Goal: Task Accomplishment & Management: Manage account settings

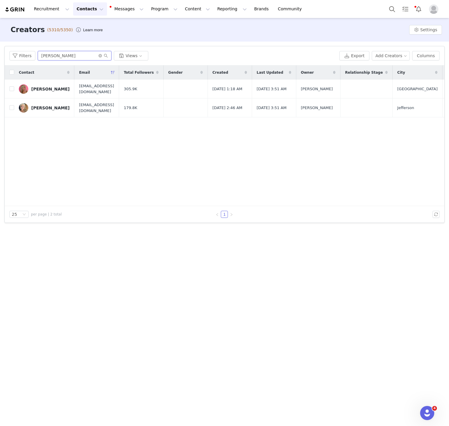
click at [72, 52] on input "[PERSON_NAME]" at bounding box center [75, 55] width 74 height 9
type input "[PERSON_NAME]"
click at [44, 89] on div "[PERSON_NAME]" at bounding box center [50, 89] width 38 height 5
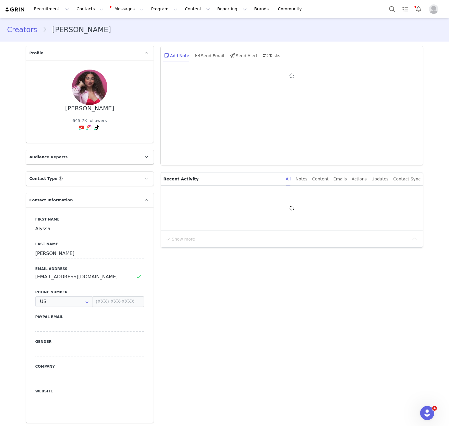
type input "+1 ([GEOGRAPHIC_DATA])"
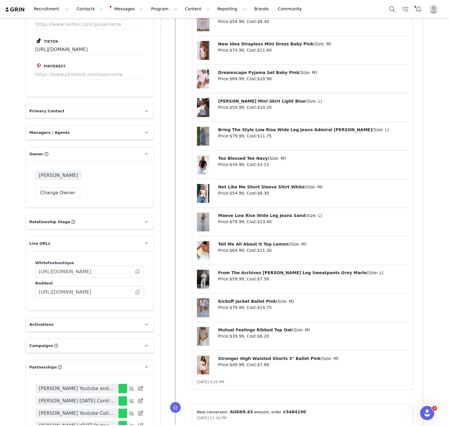
scroll to position [977, 0]
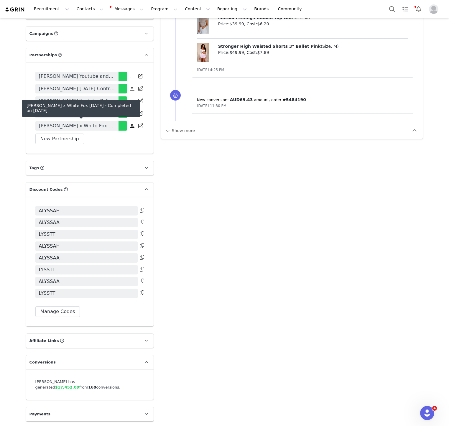
click at [107, 129] on link "[PERSON_NAME] x White Fox [DATE]" at bounding box center [76, 125] width 83 height 9
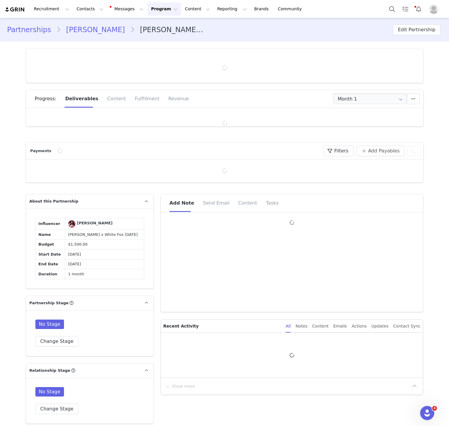
type input "+1 ([GEOGRAPHIC_DATA])"
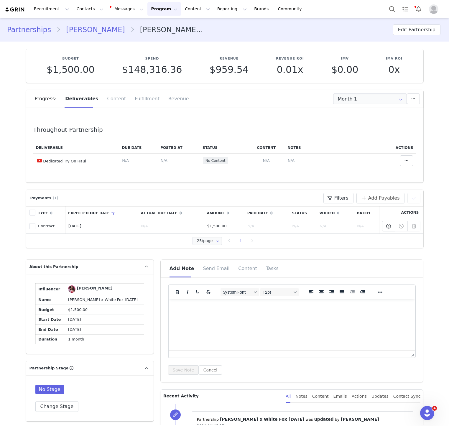
click at [88, 27] on link "[PERSON_NAME]" at bounding box center [95, 29] width 69 height 11
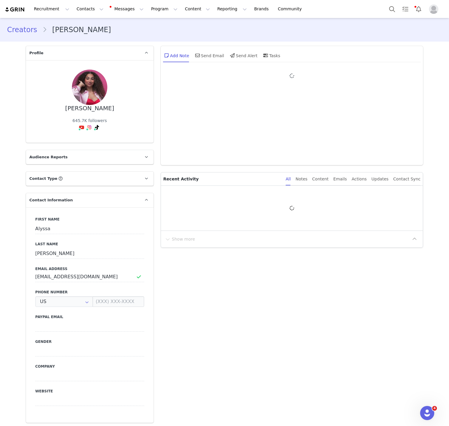
type input "+1 ([GEOGRAPHIC_DATA])"
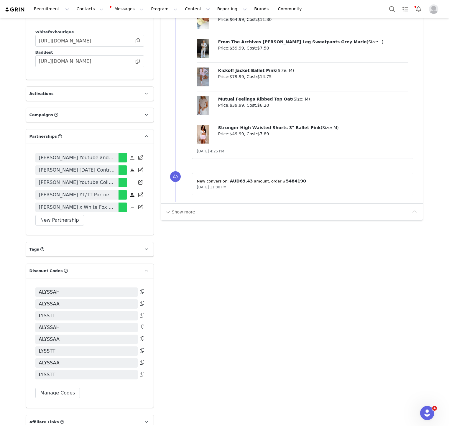
scroll to position [977, 0]
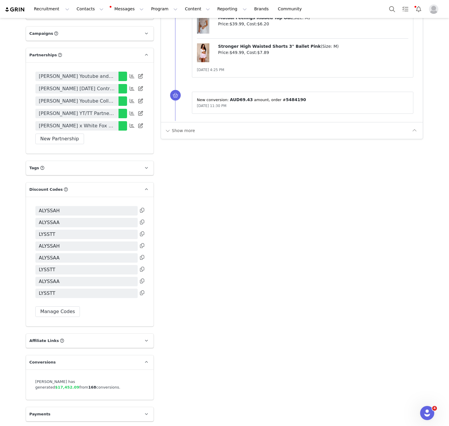
click at [72, 112] on span "[PERSON_NAME] YT/TT Partnership May" at bounding box center [77, 113] width 76 height 7
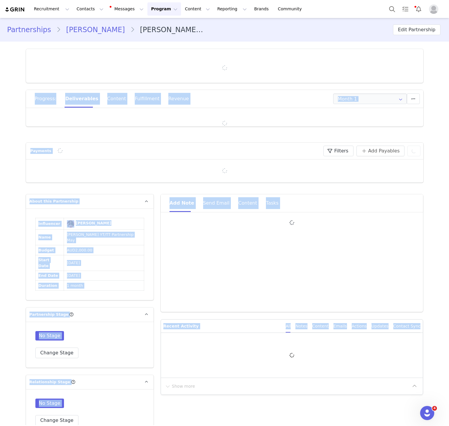
type input "+1 ([GEOGRAPHIC_DATA])"
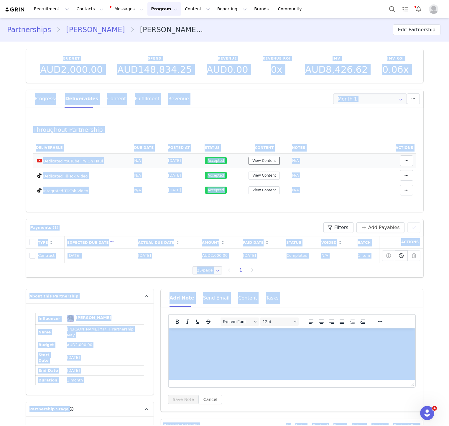
click at [270, 162] on button "View Content" at bounding box center [263, 161] width 31 height 8
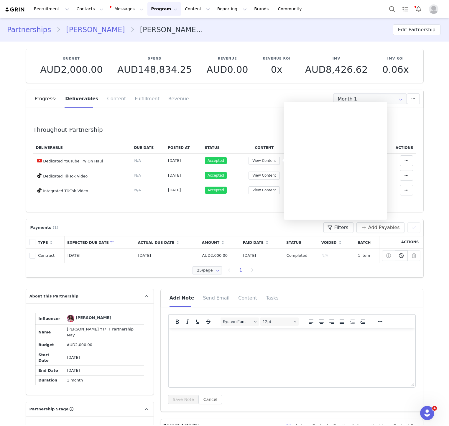
click at [340, 178] on div at bounding box center [335, 161] width 103 height 118
click at [317, 163] on div at bounding box center [335, 161] width 103 height 118
click at [322, 166] on div at bounding box center [335, 161] width 103 height 118
click at [352, 163] on div at bounding box center [335, 161] width 103 height 118
click at [64, 30] on link "[PERSON_NAME]" at bounding box center [95, 29] width 69 height 11
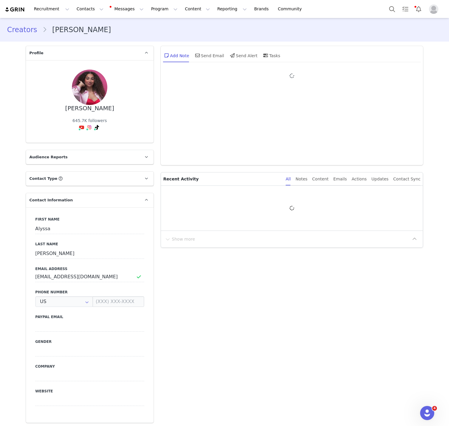
type input "+1 ([GEOGRAPHIC_DATA])"
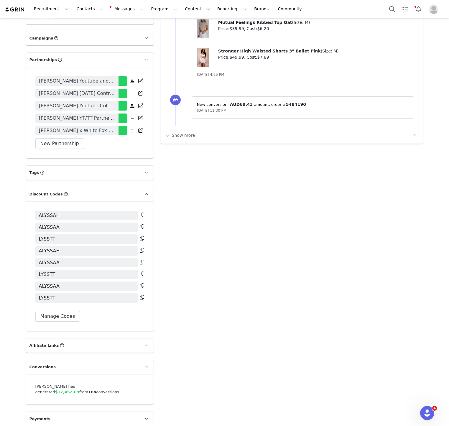
scroll to position [977, 0]
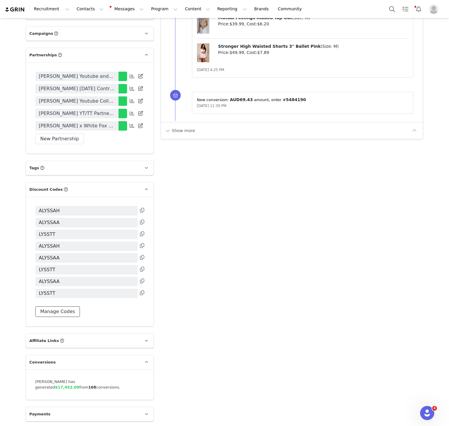
click at [59, 313] on button "Manage Codes" at bounding box center [57, 311] width 45 height 11
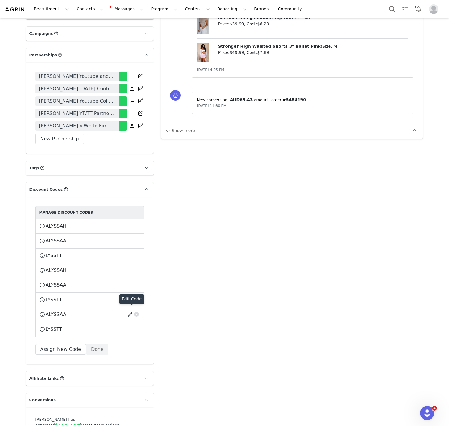
click at [129, 312] on button "button" at bounding box center [131, 314] width 8 height 9
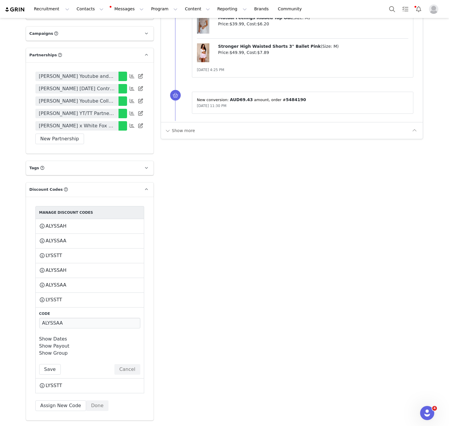
click at [53, 336] on link "Show Dates" at bounding box center [53, 339] width 28 height 6
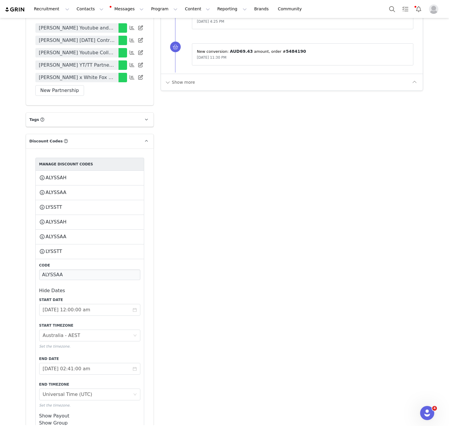
scroll to position [1049, 0]
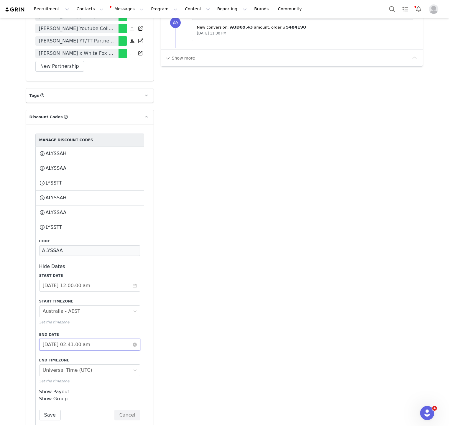
click at [61, 345] on input "[DATE] 02:41:00 am" at bounding box center [89, 344] width 101 height 12
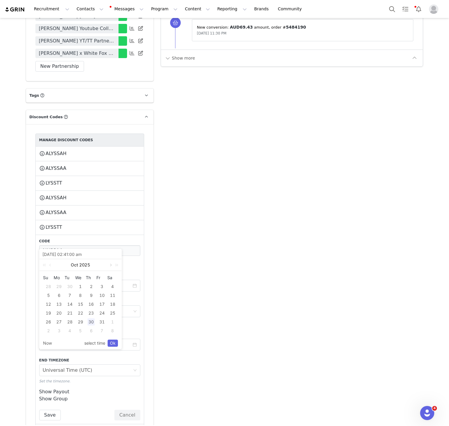
click at [110, 266] on link at bounding box center [110, 265] width 5 height 12
click at [111, 341] on link "Ok" at bounding box center [113, 342] width 10 height 7
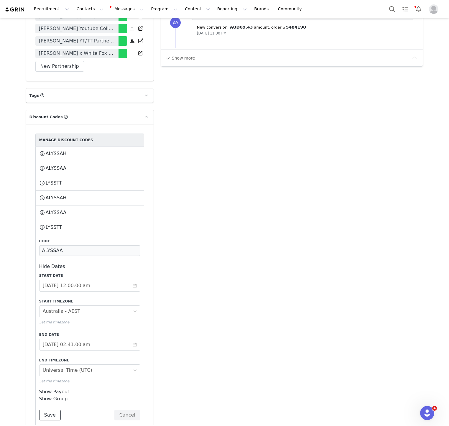
click at [55, 410] on button "Save" at bounding box center [50, 414] width 22 height 11
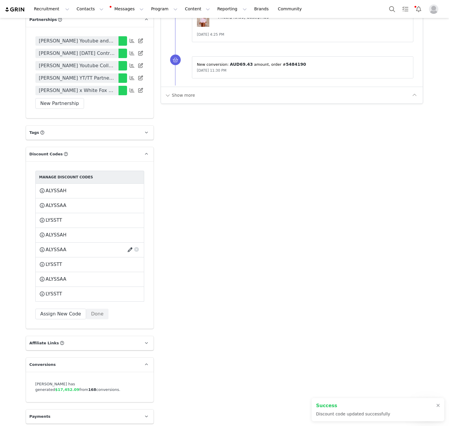
click at [128, 247] on button "button" at bounding box center [131, 249] width 8 height 9
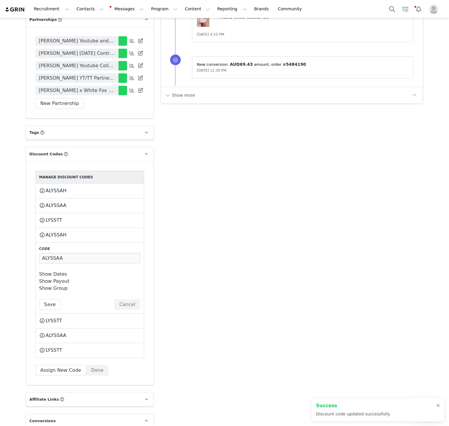
click at [56, 271] on link "Show Dates" at bounding box center [53, 274] width 28 height 6
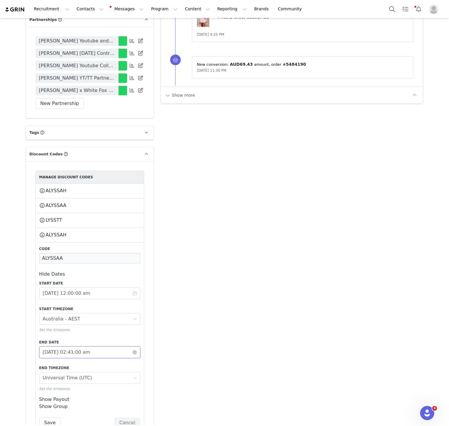
click at [58, 347] on input "[DATE] 02:41:00 am" at bounding box center [89, 352] width 101 height 12
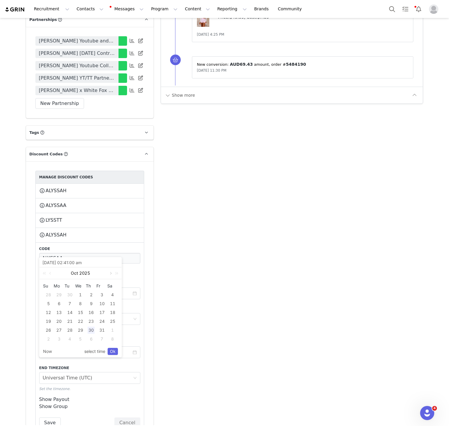
click at [109, 272] on link at bounding box center [110, 273] width 5 height 12
click at [112, 350] on link "Ok" at bounding box center [113, 351] width 10 height 7
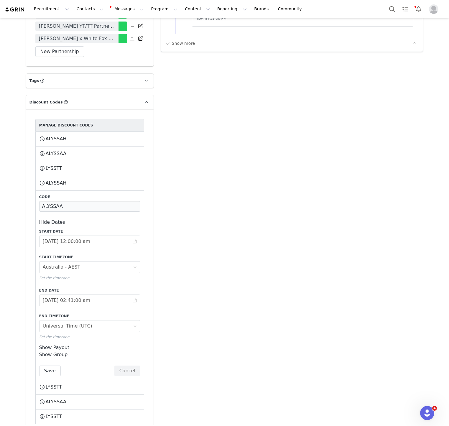
scroll to position [1068, 0]
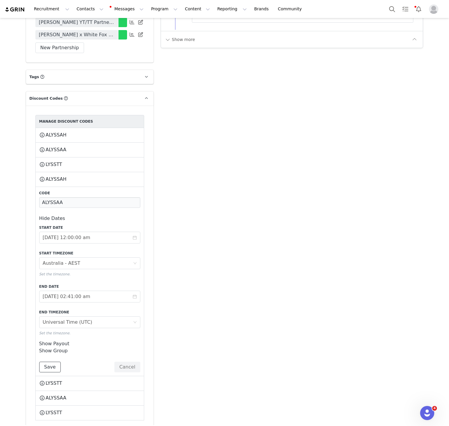
click at [45, 363] on button "Save" at bounding box center [50, 366] width 22 height 11
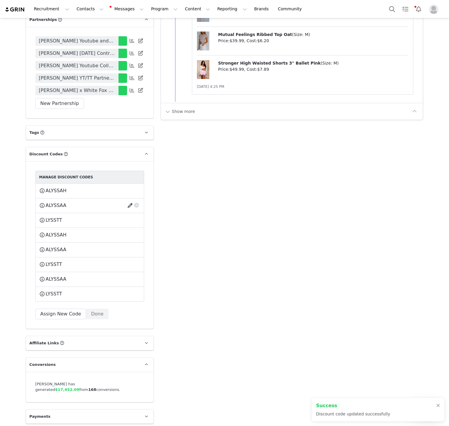
click at [130, 205] on button "button" at bounding box center [131, 205] width 8 height 9
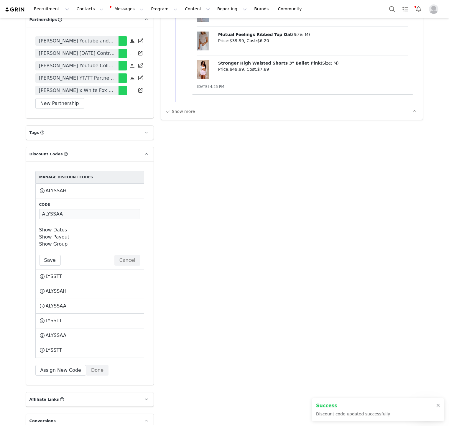
click at [62, 226] on div "Show Dates Start Date [DATE] 12:00:00 am Start Timezone Timezone [GEOGRAPHIC_DA…" at bounding box center [89, 229] width 101 height 7
click at [62, 227] on link "Show Dates" at bounding box center [53, 230] width 28 height 6
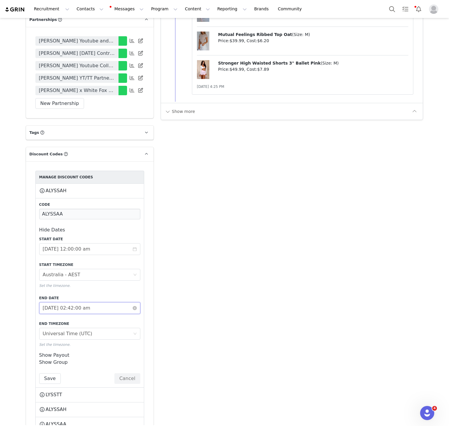
click at [75, 307] on input "[DATE] 02:42:00 am" at bounding box center [89, 308] width 101 height 12
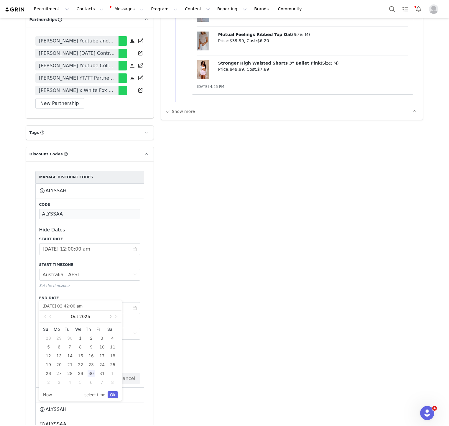
click at [110, 316] on link at bounding box center [110, 316] width 5 height 12
click at [114, 394] on link "Ok" at bounding box center [113, 394] width 10 height 7
click at [54, 373] on button "Save" at bounding box center [50, 378] width 22 height 11
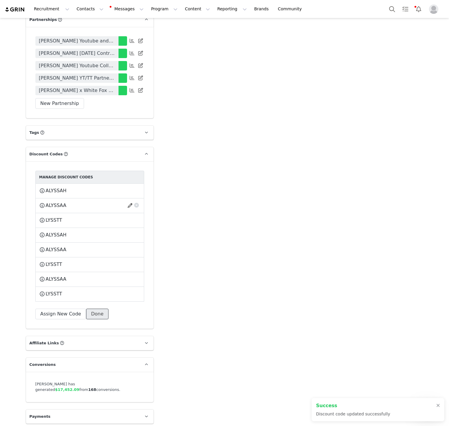
click at [94, 313] on button "Done" at bounding box center [97, 313] width 22 height 11
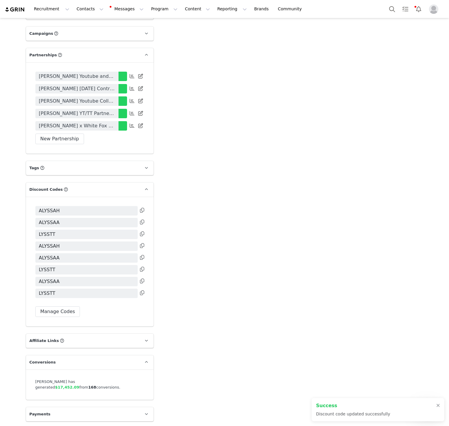
click at [141, 222] on icon at bounding box center [142, 221] width 4 height 5
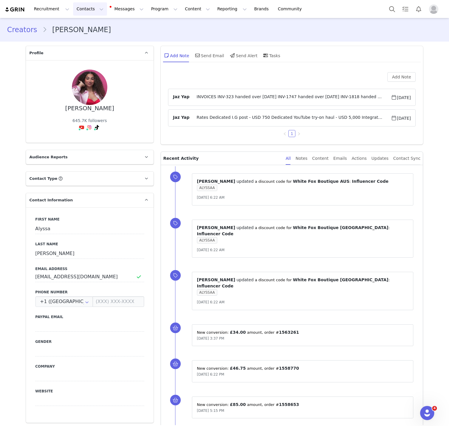
click at [87, 9] on button "Contacts Contacts" at bounding box center [90, 8] width 34 height 13
click at [87, 24] on p "Creators" at bounding box center [83, 26] width 18 height 6
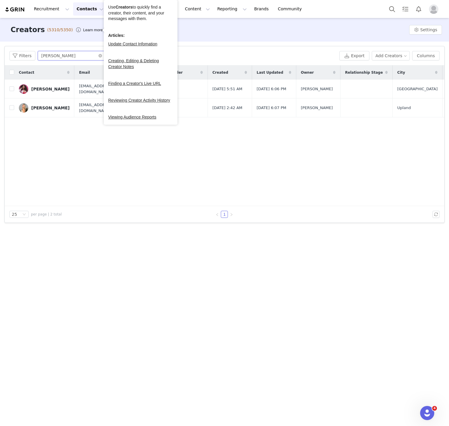
click at [58, 54] on input "[PERSON_NAME]" at bounding box center [75, 55] width 74 height 9
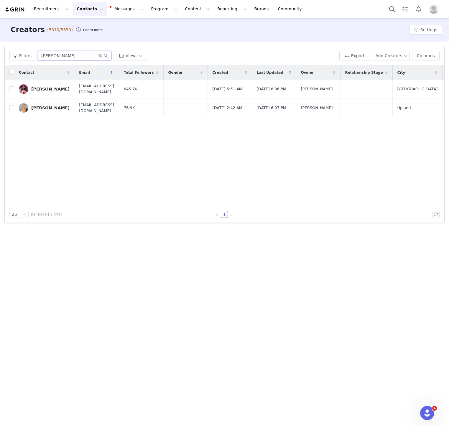
click at [58, 54] on input "[PERSON_NAME]" at bounding box center [75, 55] width 74 height 9
paste input "Montana Kaoud"
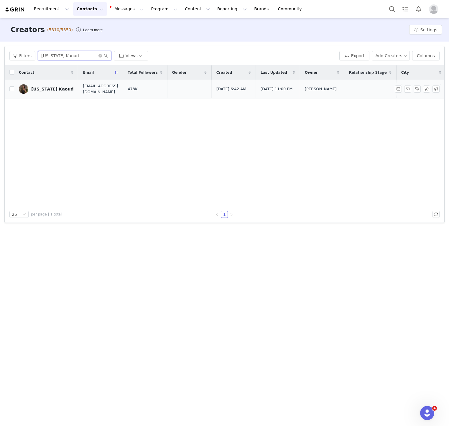
type input "Montana Kaoud"
click at [41, 88] on div "Montana Kaoud" at bounding box center [52, 89] width 42 height 5
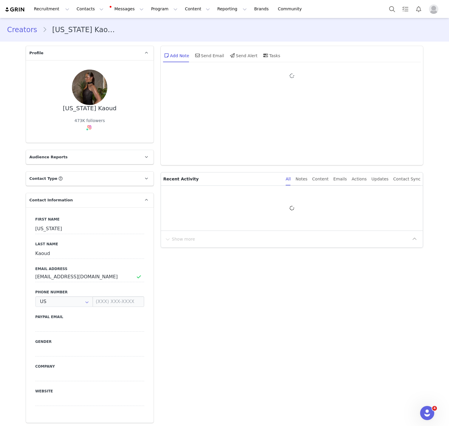
type input "+1 ([GEOGRAPHIC_DATA])"
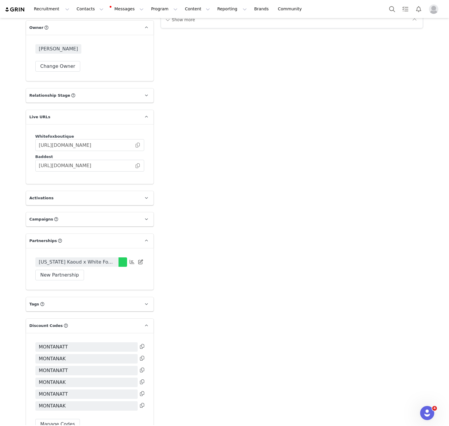
scroll to position [887, 0]
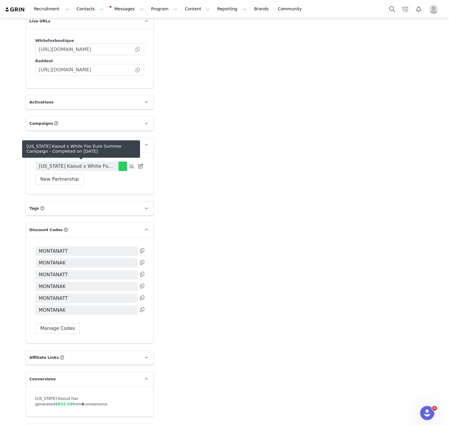
click at [101, 168] on span "Montana Kaoud x White Fox Euro Summer Campaign" at bounding box center [77, 166] width 76 height 7
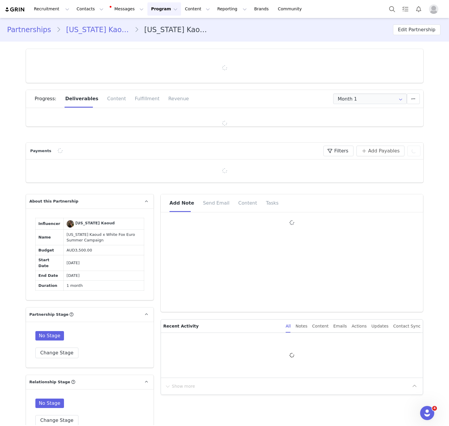
type input "+1 ([GEOGRAPHIC_DATA])"
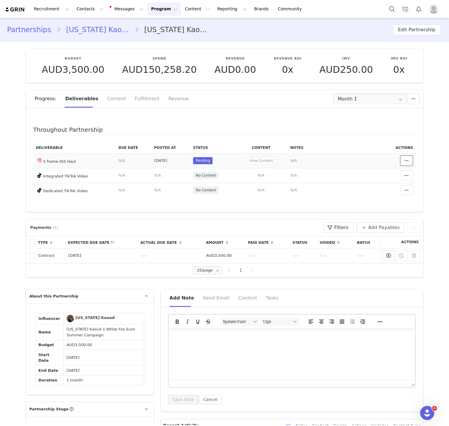
click at [405, 166] on button at bounding box center [406, 160] width 13 height 11
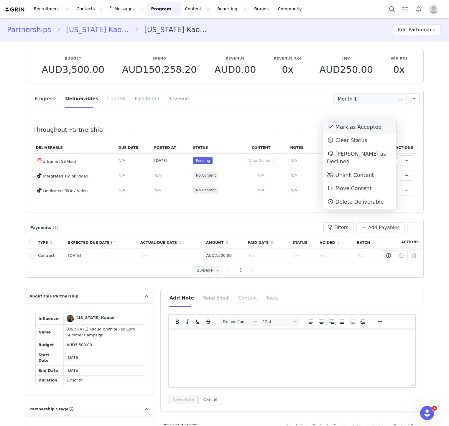
click at [346, 123] on div "Mark as Accepted" at bounding box center [359, 127] width 73 height 14
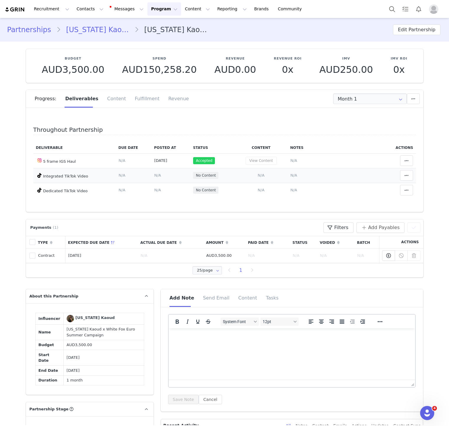
click at [262, 176] on span "N/A" at bounding box center [260, 175] width 7 height 4
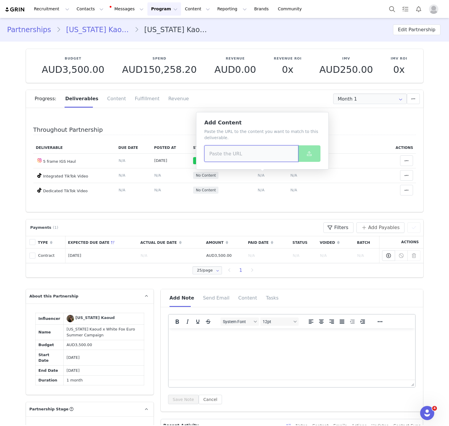
click at [273, 153] on input at bounding box center [251, 153] width 94 height 16
paste input "https://www.tiktok.com/@montanakaoud/video/7531113065572535565"
type input "https://www.tiktok.com/@montanakaoud/video/7531113065572535565"
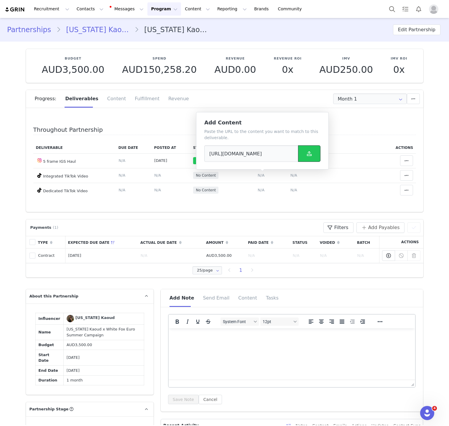
click at [317, 153] on button at bounding box center [309, 153] width 22 height 16
click at [304, 152] on button at bounding box center [309, 153] width 22 height 16
click at [304, 152] on div at bounding box center [309, 153] width 22 height 16
click at [296, 191] on span "N/A" at bounding box center [293, 190] width 7 height 4
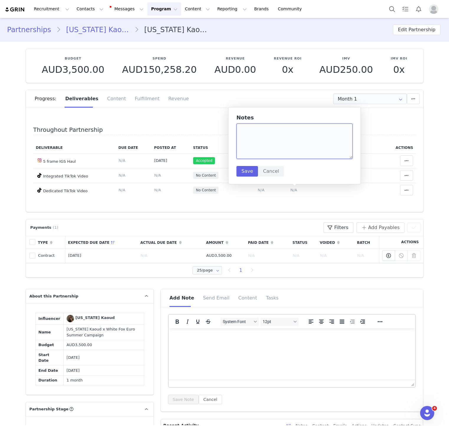
click at [293, 155] on textarea at bounding box center [294, 140] width 116 height 35
paste textarea "https://www.tiktok.com/@montanakaoud/video/7526289893572562231"
type textarea "https://www.tiktok.com/@montanakaoud/video/7526289893572562231"
click at [249, 175] on button "Save" at bounding box center [247, 171] width 22 height 11
click at [345, 188] on td "N/A" at bounding box center [335, 190] width 96 height 15
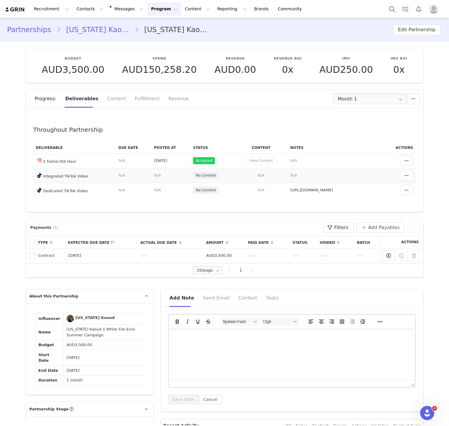
click at [257, 174] on span "N/A" at bounding box center [260, 175] width 7 height 4
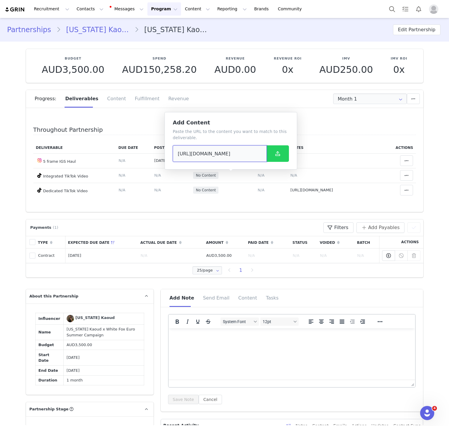
click at [240, 156] on input "https://www.tiktok.com/@montanakaoud/video/7531113065572535565" at bounding box center [220, 153] width 94 height 16
click at [337, 178] on td "Notes Save Cancel N/A" at bounding box center [335, 175] width 96 height 15
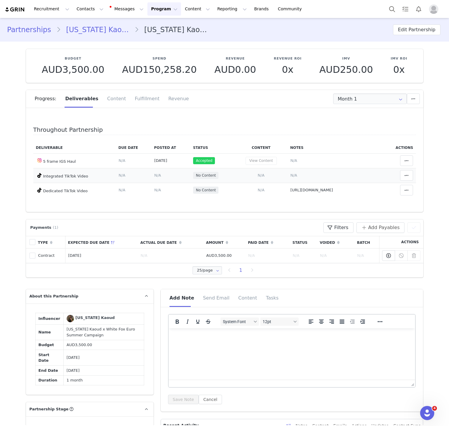
click at [287, 178] on td "Notes Save Cancel N/A" at bounding box center [335, 175] width 96 height 15
click at [290, 176] on span "N/A" at bounding box center [293, 175] width 7 height 4
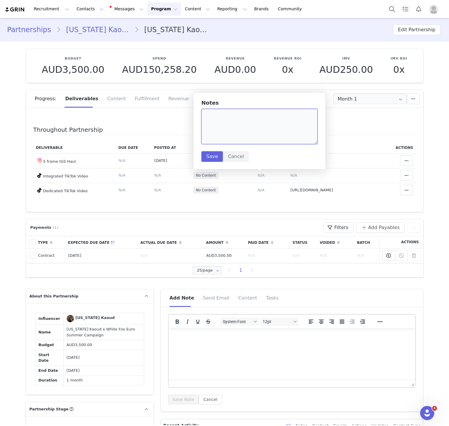
click at [271, 127] on textarea at bounding box center [259, 126] width 116 height 35
paste textarea "https://www.tiktok.com/@montanakaoud/video/7531113065572535565"
type textarea "https://www.tiktok.com/@montanakaoud/video/7531113065572535565"
click at [212, 160] on button "Save" at bounding box center [212, 156] width 22 height 11
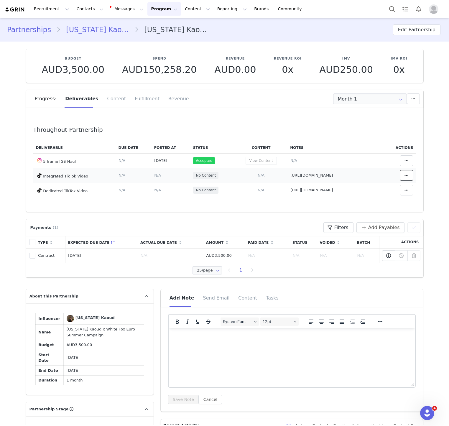
click at [407, 178] on span at bounding box center [406, 175] width 7 height 7
click at [382, 174] on div "Mark as Accepted" at bounding box center [359, 176] width 73 height 14
click at [407, 190] on icon at bounding box center [406, 190] width 4 height 5
click at [344, 187] on div "Mark as Accepted" at bounding box center [359, 190] width 73 height 14
click at [90, 30] on link "Montana Kaoud" at bounding box center [98, 29] width 74 height 11
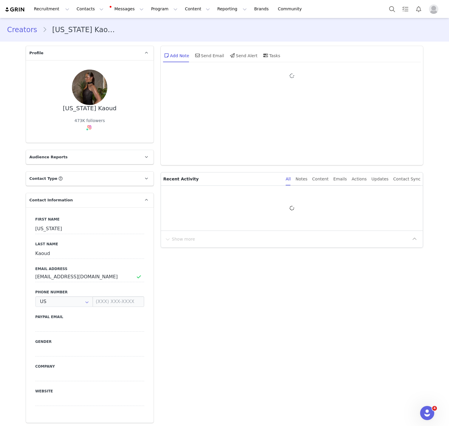
type input "+1 ([GEOGRAPHIC_DATA])"
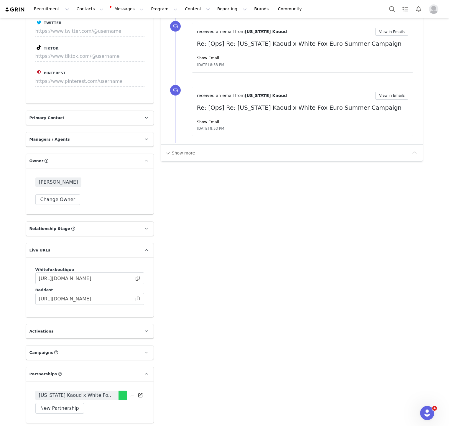
scroll to position [898, 0]
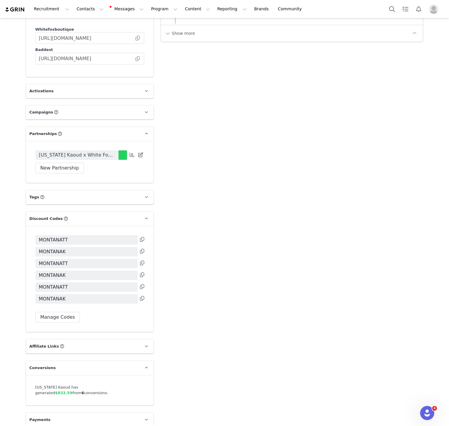
click at [68, 16] on div "Recruitment Recruitment Creator Search Curated Lists Landing Pages Web Extensio…" at bounding box center [224, 9] width 449 height 18
click at [86, 6] on button "Contacts Contacts" at bounding box center [90, 8] width 34 height 13
click at [86, 22] on link "Creators" at bounding box center [92, 26] width 47 height 11
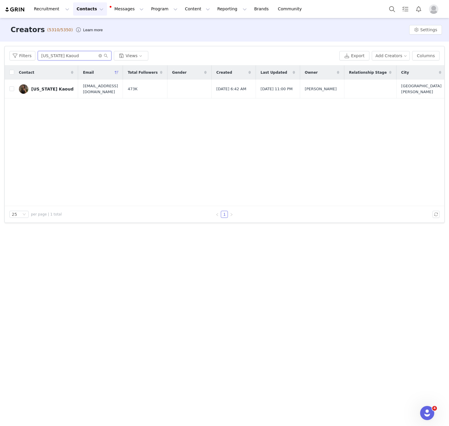
click at [64, 54] on input "Montana Kaoud" at bounding box center [75, 55] width 74 height 9
type input "sydney jade"
click at [29, 88] on link "Sydney Jade" at bounding box center [44, 88] width 51 height 9
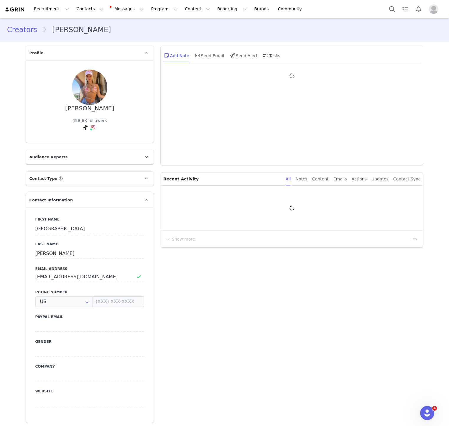
type input "+1 ([GEOGRAPHIC_DATA])"
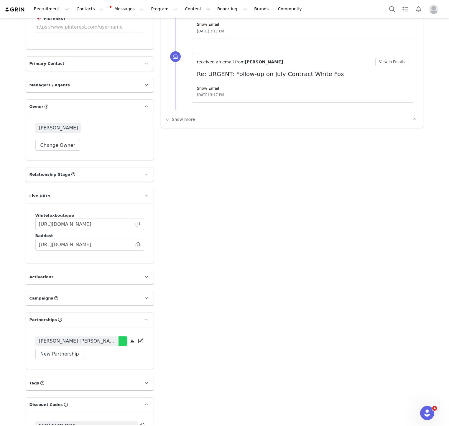
scroll to position [733, 0]
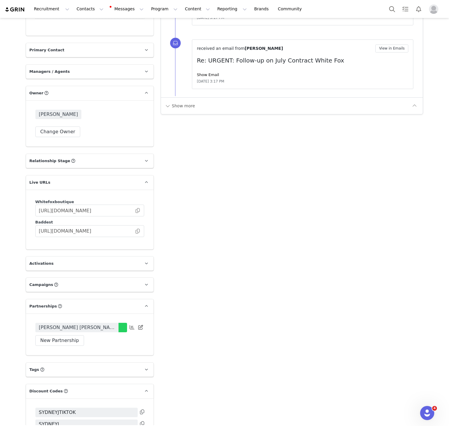
click at [91, 323] on link "Sydney Jade x White Fox Euro Summer Campaign" at bounding box center [76, 327] width 83 height 9
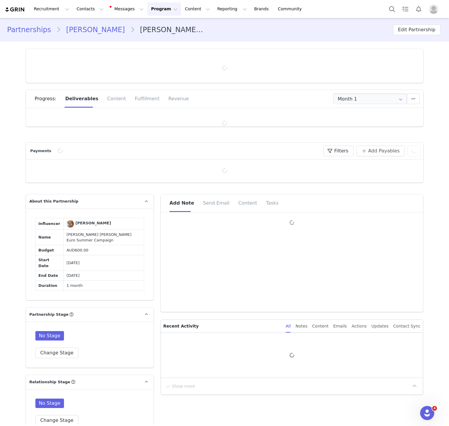
type input "+1 ([GEOGRAPHIC_DATA])"
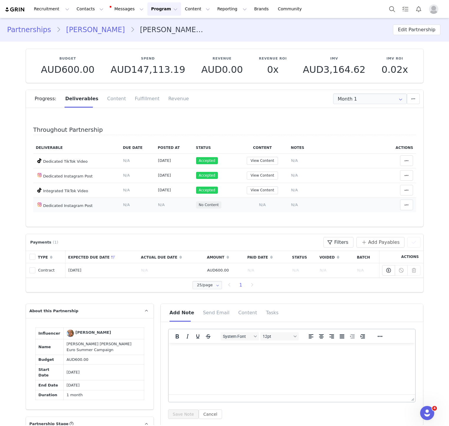
click at [261, 206] on span "N/A" at bounding box center [262, 204] width 7 height 4
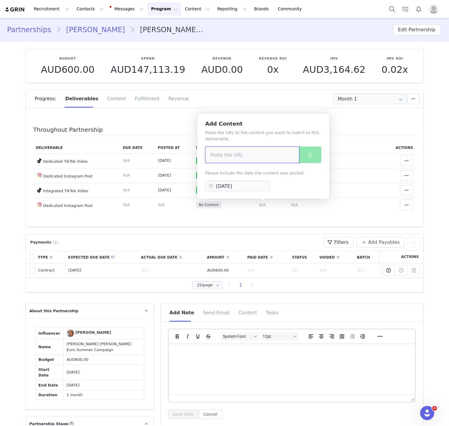
click at [265, 159] on input at bounding box center [252, 154] width 94 height 16
paste input "https://www.instagram.com/p/DNTiXmVOLT8/?igsh=MXkxZm5nN2ZkZ3ZwZA=="
type input "https://www.instagram.com/p/DNTiXmVOLT8/?igsh=MXkxZm5nN2ZkZ3ZwZA=="
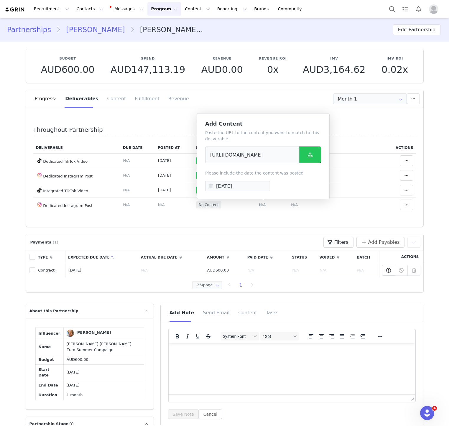
click at [312, 156] on icon at bounding box center [309, 154] width 5 height 5
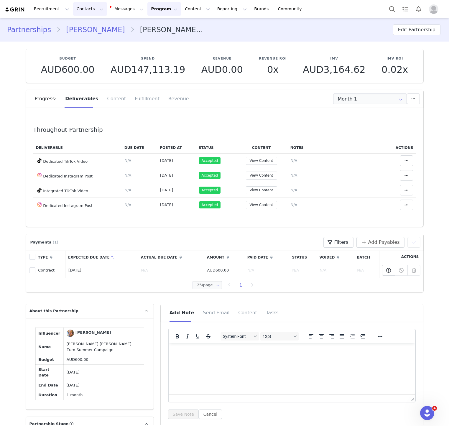
click at [90, 8] on button "Contacts Contacts" at bounding box center [90, 8] width 34 height 13
click at [90, 21] on link "Creators" at bounding box center [92, 26] width 47 height 11
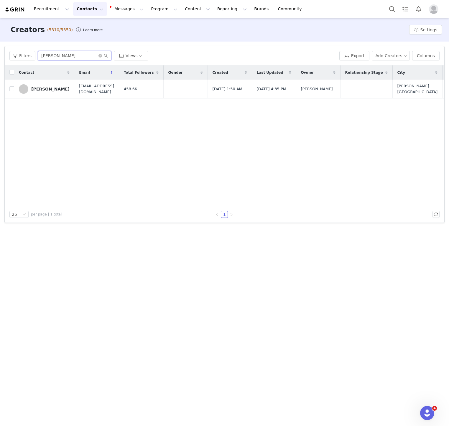
click at [87, 54] on input "sydney jade" at bounding box center [75, 55] width 74 height 9
paste input "Alexa Field"
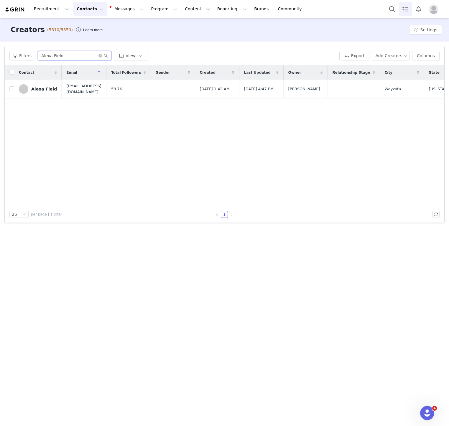
type input "Alexa Field"
click at [37, 91] on link "Alexa Field" at bounding box center [38, 88] width 38 height 9
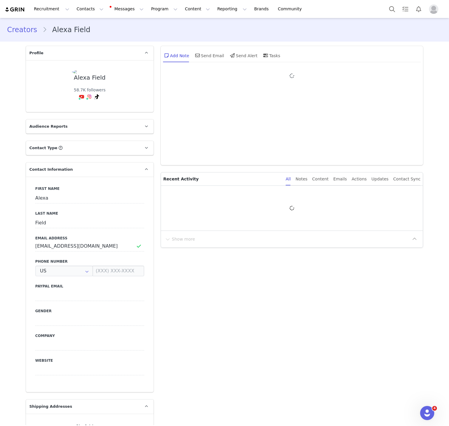
type input "+1 ([GEOGRAPHIC_DATA])"
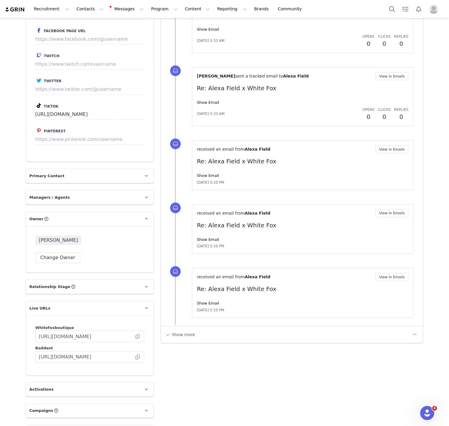
scroll to position [821, 0]
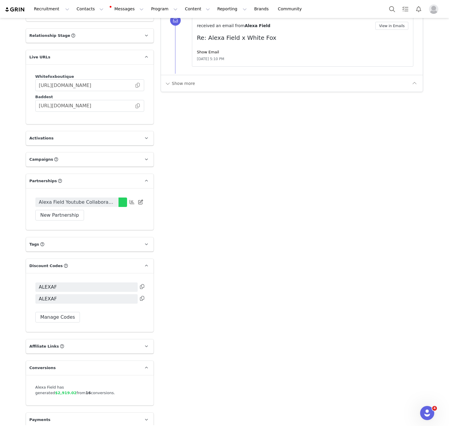
click at [93, 199] on span "Alexa Field Youtube Collaboration August 2021" at bounding box center [77, 202] width 76 height 7
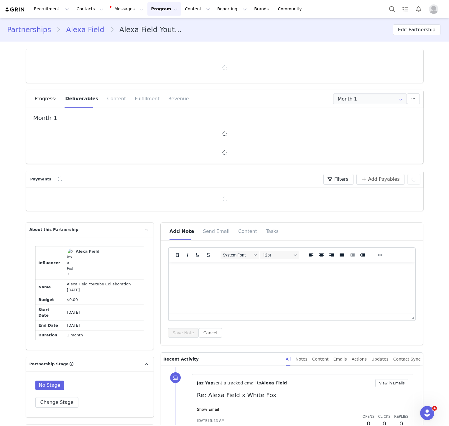
type input "+1 ([GEOGRAPHIC_DATA])"
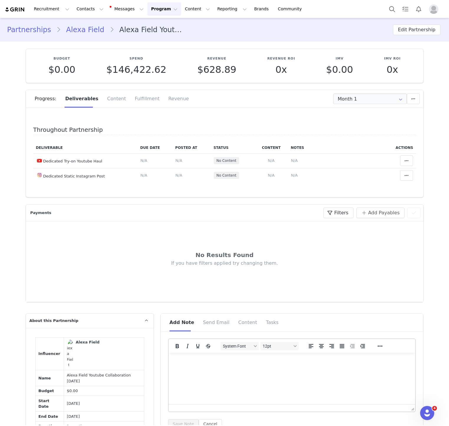
click at [81, 29] on link "Alexa Field" at bounding box center [85, 29] width 49 height 11
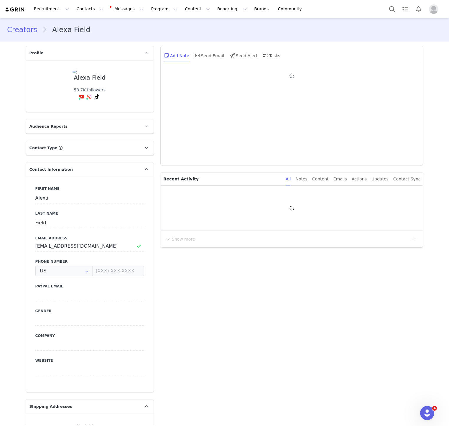
type input "+1 ([GEOGRAPHIC_DATA])"
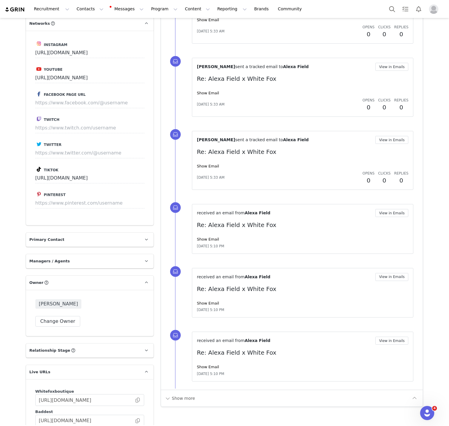
scroll to position [504, 0]
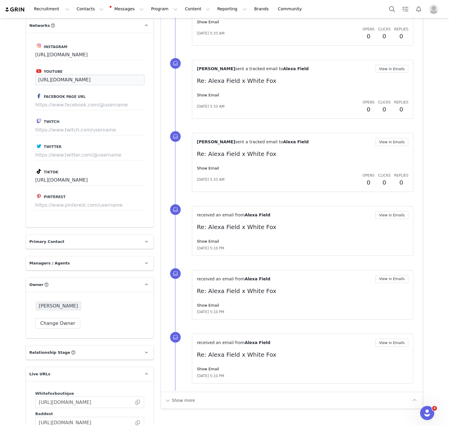
click at [97, 78] on input "https://youtube.com/alexafield" at bounding box center [89, 80] width 109 height 11
